Goal: Information Seeking & Learning: Learn about a topic

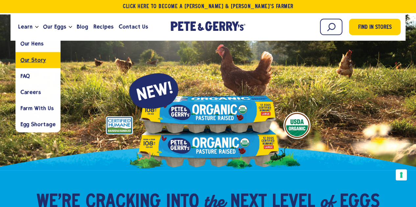
click at [26, 59] on span "Our Story" at bounding box center [33, 60] width 26 height 6
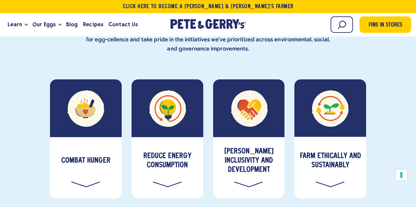
scroll to position [2399, 0]
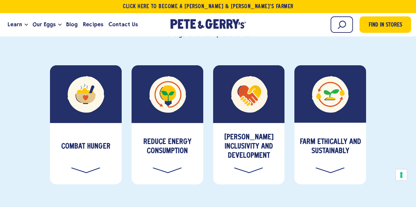
click at [172, 123] on div "Reduce Energy Consumption" at bounding box center [167, 153] width 72 height 61
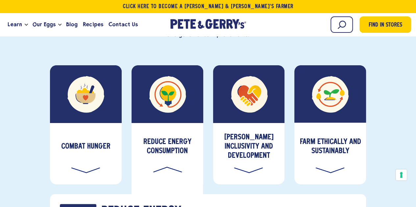
click at [327, 123] on div "Farm Ethically and Sustainably" at bounding box center [330, 154] width 72 height 62
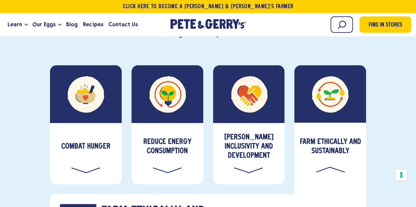
click at [244, 123] on div "[PERSON_NAME] Inclusivity and Development" at bounding box center [249, 153] width 72 height 61
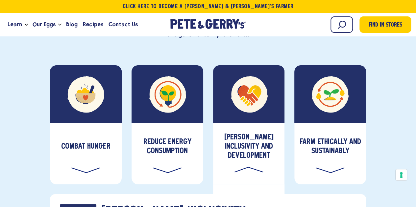
click at [82, 123] on div "Combat Hunger" at bounding box center [86, 153] width 72 height 61
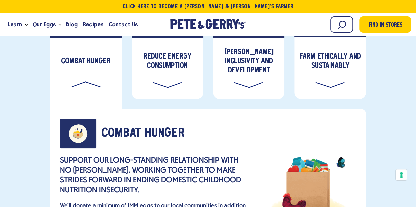
scroll to position [2498, 0]
